Goal: Obtain resource: Obtain resource

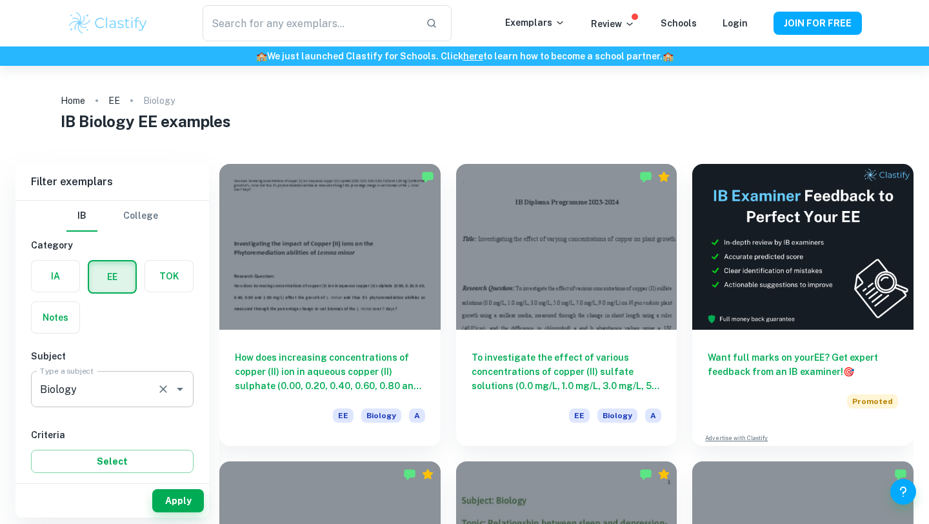
click at [85, 400] on input "Biology" at bounding box center [94, 389] width 115 height 25
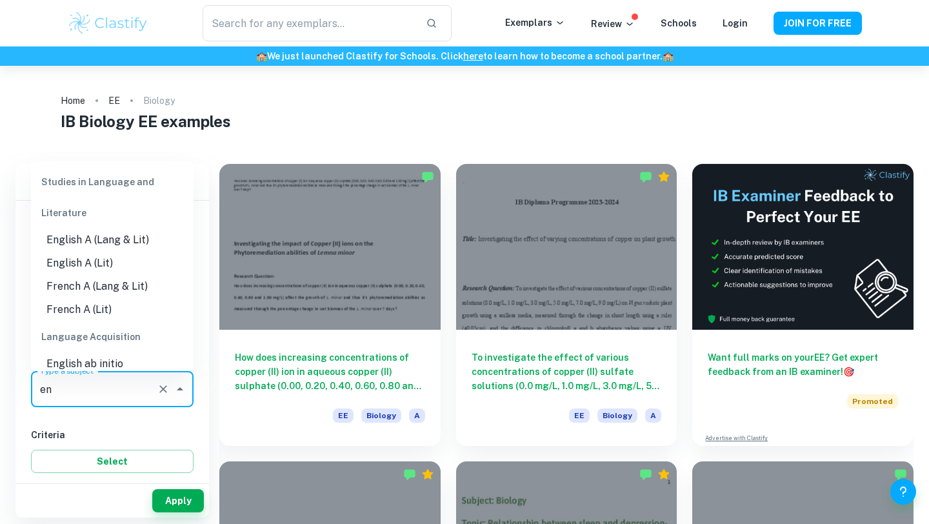
click at [122, 245] on li "English A (Lang & Lit)" at bounding box center [112, 239] width 163 height 23
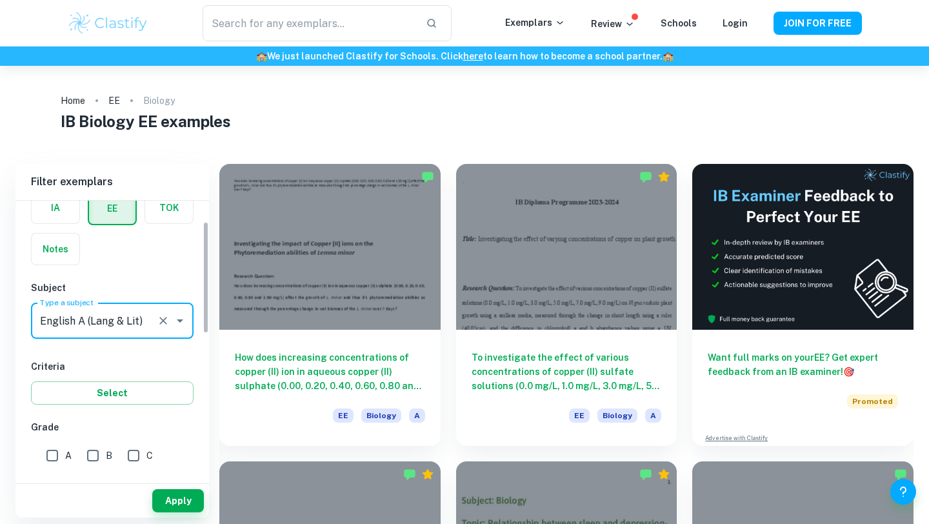
scroll to position [90, 0]
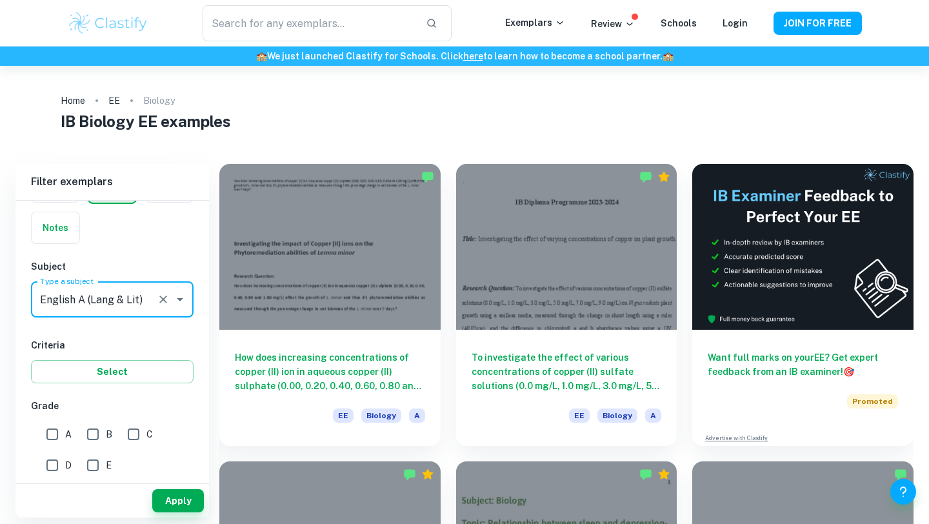
type input "English A (Lang & Lit)"
click at [56, 428] on input "A" at bounding box center [52, 434] width 26 height 26
checkbox input "true"
click at [92, 386] on div "IB College Category IA EE TOK Notes Subject Type a subject English A (Lang & Li…" at bounding box center [111, 453] width 193 height 684
click at [95, 371] on button "Select" at bounding box center [112, 371] width 163 height 23
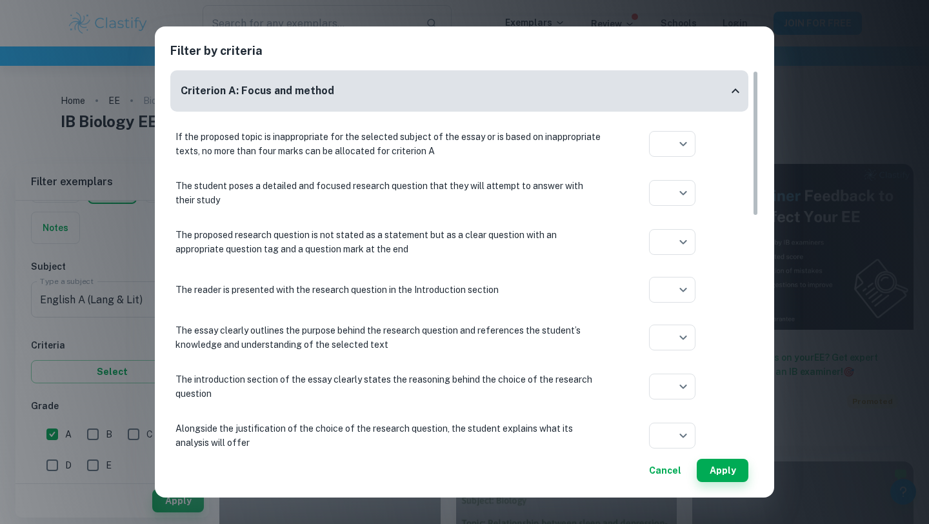
click at [751, 495] on div "Filter by criteria Criterion A: Focus and method If the proposed topic is inapp…" at bounding box center [464, 261] width 619 height 471
click at [730, 467] on button "Apply" at bounding box center [722, 470] width 52 height 23
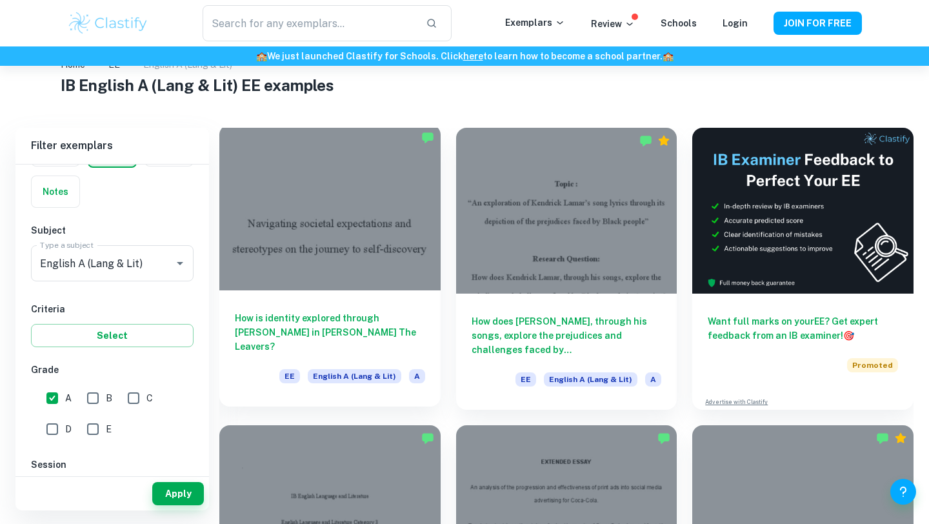
scroll to position [38, 0]
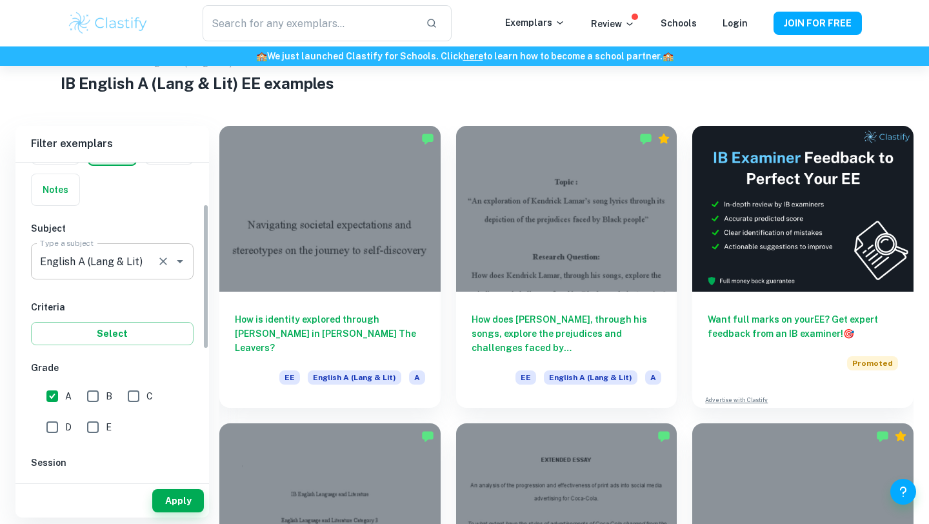
click at [150, 248] on div "English A ([PERSON_NAME] & Lit) Type a subject" at bounding box center [112, 261] width 163 height 36
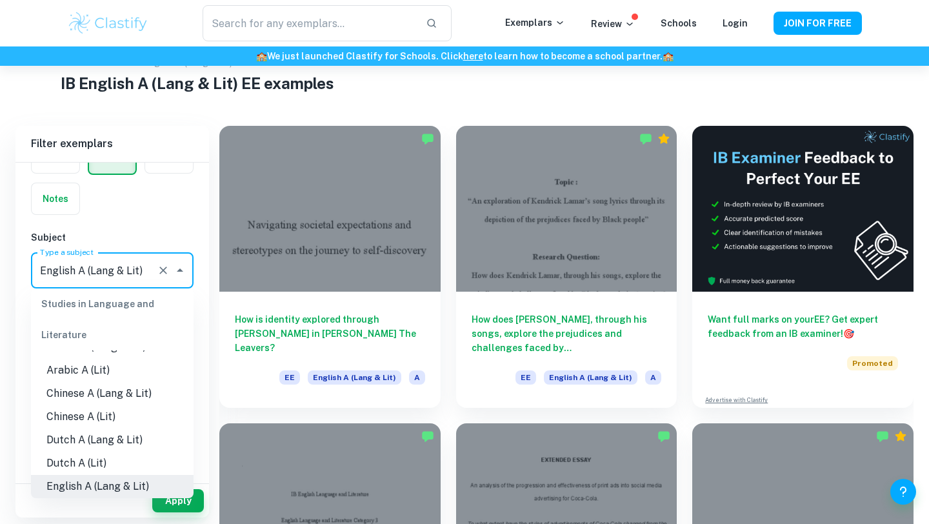
scroll to position [37, 0]
drag, startPoint x: 340, startPoint y: 252, endPoint x: 448, endPoint y: 42, distance: 235.9
